Goal: Navigation & Orientation: Find specific page/section

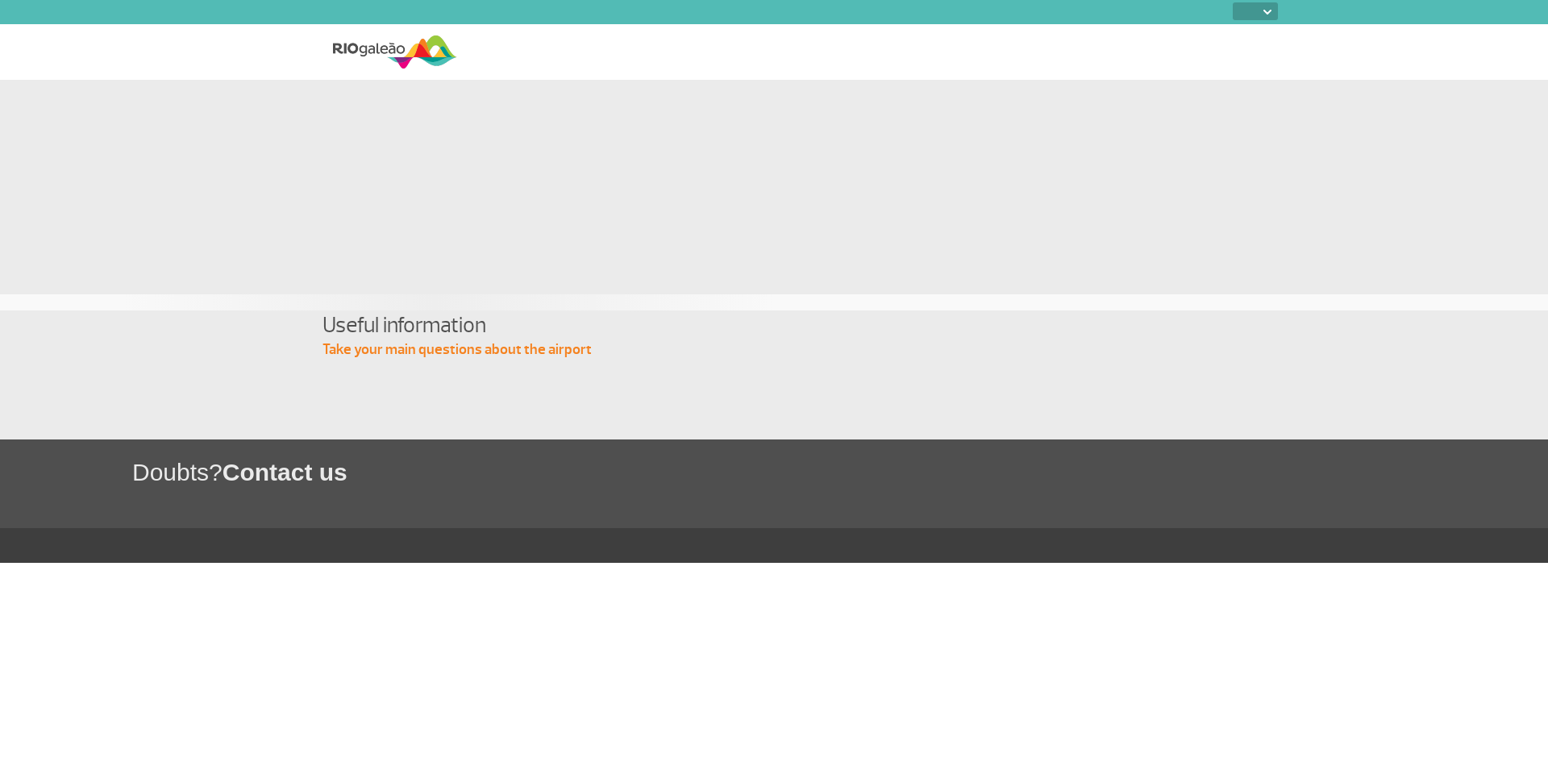
select select
click at [402, 48] on img at bounding box center [395, 52] width 124 height 40
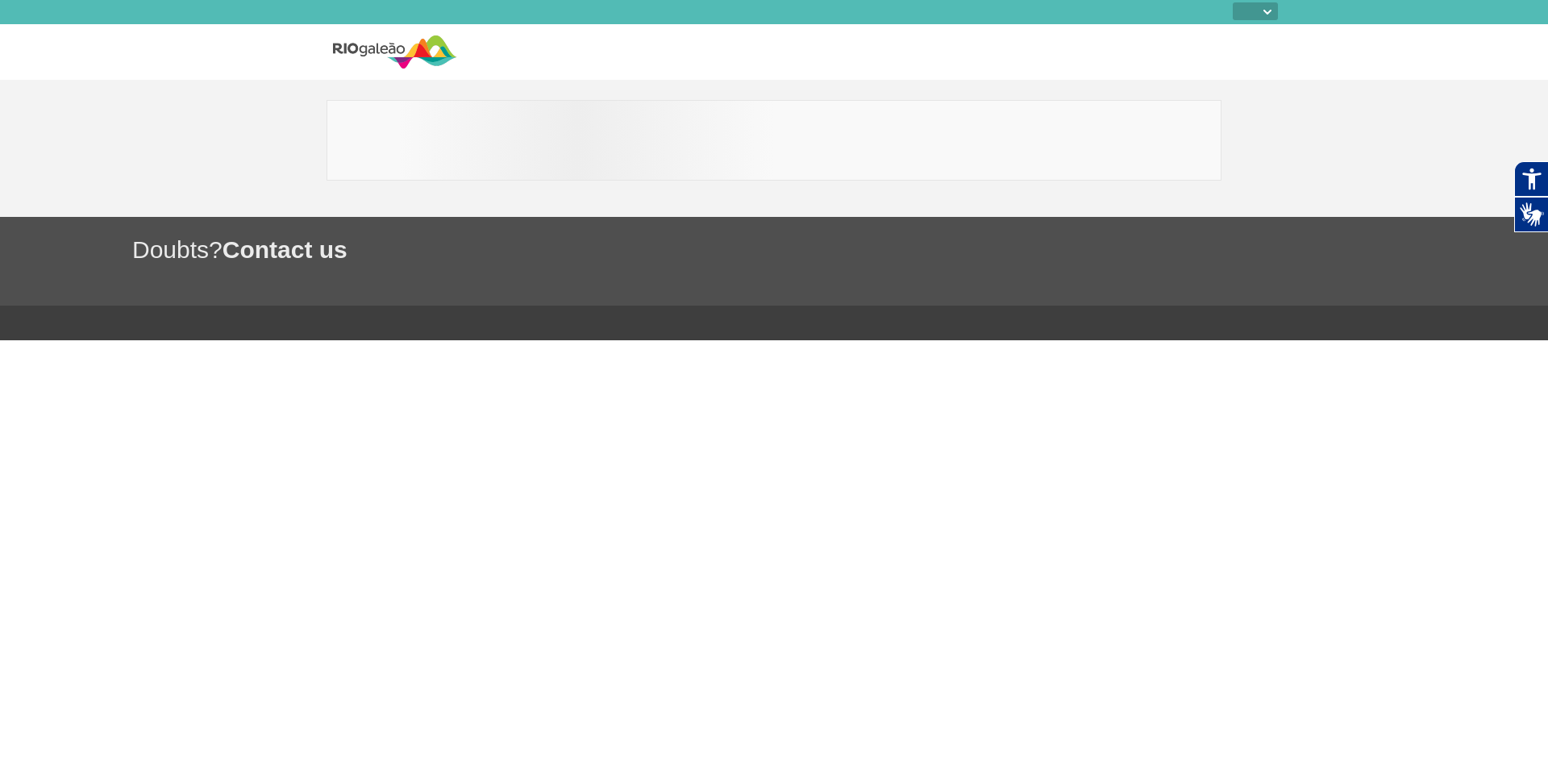
select select
click at [1442, 114] on section at bounding box center [774, 148] width 1548 height 137
click at [398, 41] on img at bounding box center [395, 52] width 124 height 40
